Goal: Find specific page/section: Find specific page/section

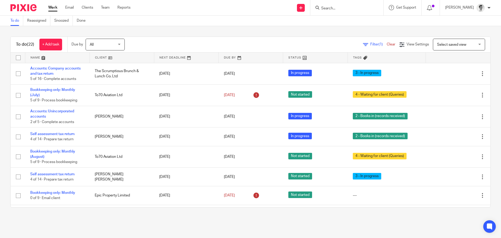
click at [366, 13] on div at bounding box center [346, 7] width 73 height 15
click at [366, 7] on input "Search" at bounding box center [344, 8] width 47 height 5
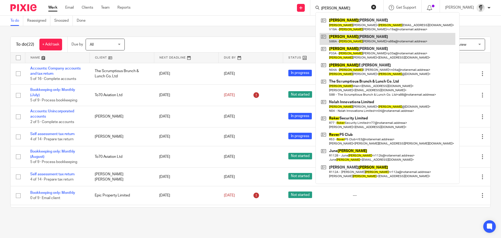
type input "roger"
click at [357, 37] on link at bounding box center [388, 39] width 136 height 12
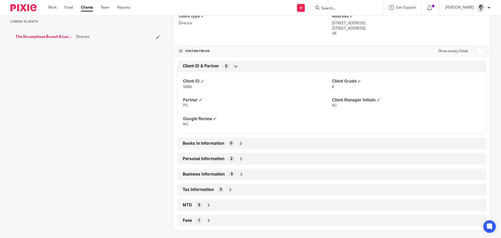
scroll to position [147, 0]
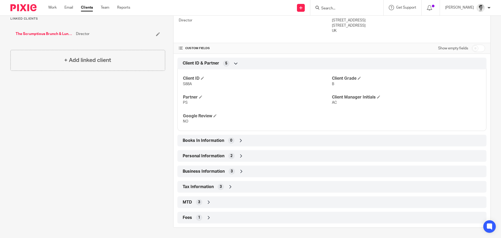
click at [239, 156] on icon at bounding box center [241, 155] width 5 height 5
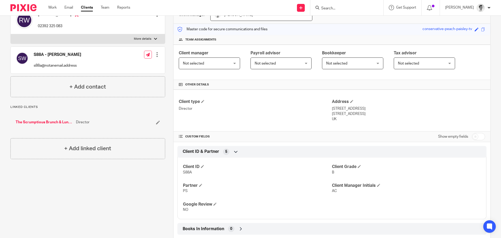
scroll to position [0, 0]
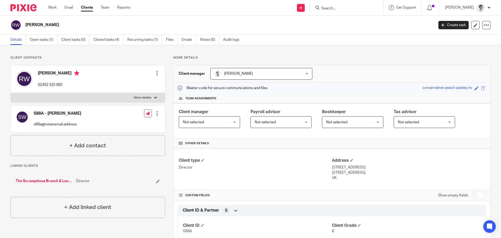
click at [20, 6] on img at bounding box center [23, 7] width 26 height 7
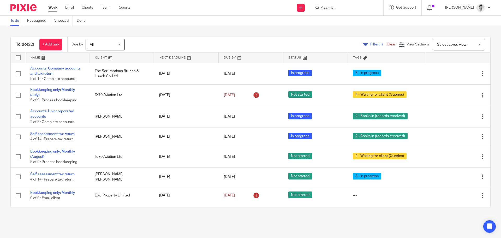
click at [338, 9] on input "Search" at bounding box center [344, 8] width 47 height 5
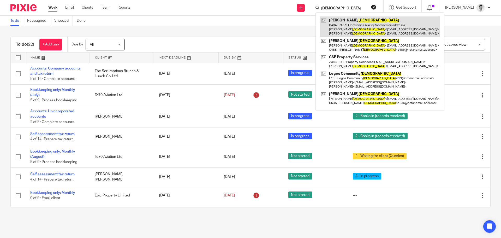
type input "churcher"
click at [350, 30] on link at bounding box center [380, 26] width 121 height 21
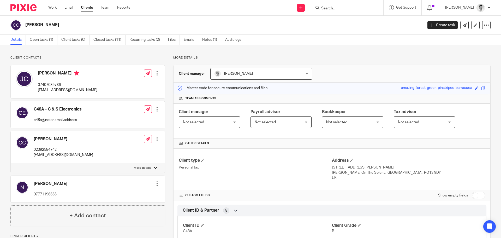
click at [344, 6] on form at bounding box center [349, 7] width 56 height 7
click at [343, 10] on input "Search" at bounding box center [344, 8] width 47 height 5
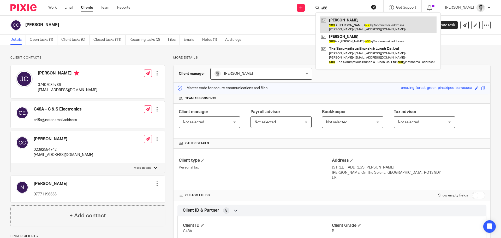
type input "s88"
click at [345, 26] on link at bounding box center [378, 24] width 117 height 16
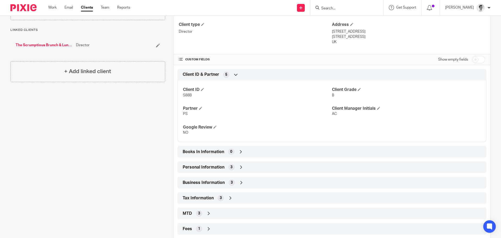
scroll to position [147, 0]
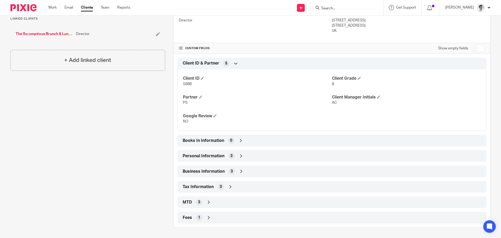
click at [239, 155] on icon at bounding box center [241, 155] width 5 height 5
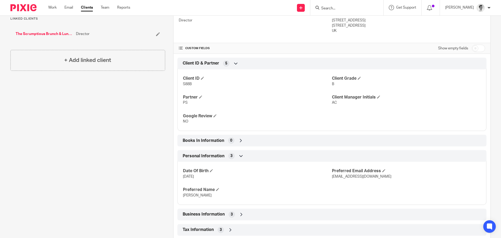
click at [58, 34] on link "The Scrumptious Brunch & Lunch Co. Ltd" at bounding box center [45, 33] width 58 height 5
